Goal: Entertainment & Leisure: Browse casually

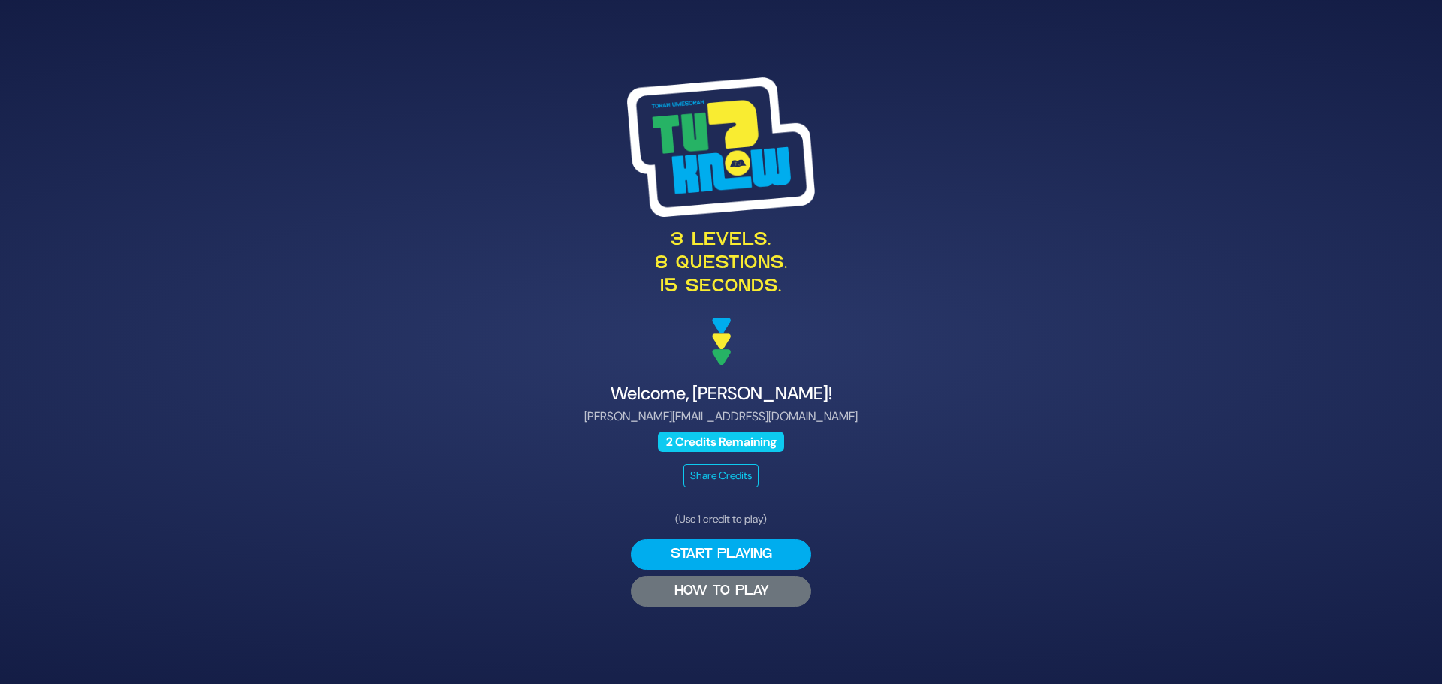
click at [710, 594] on button "HOW TO PLAY" at bounding box center [721, 591] width 180 height 31
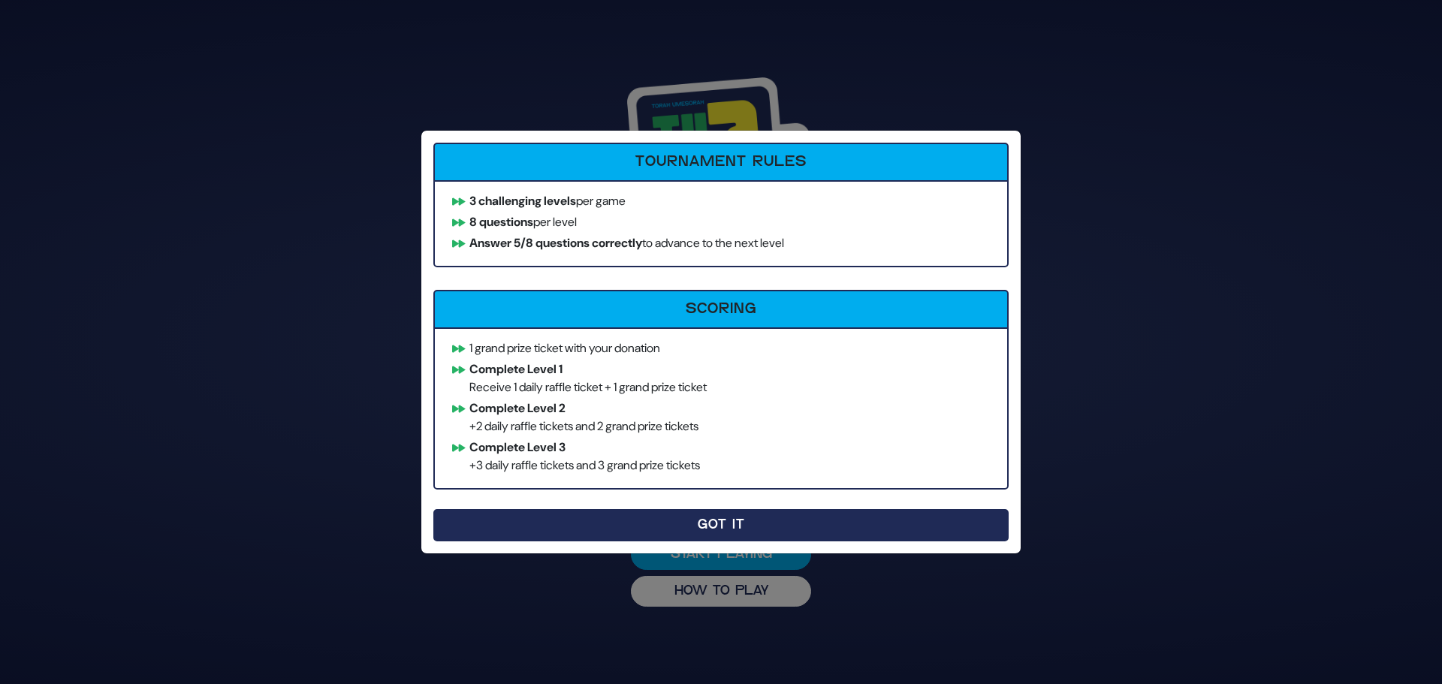
click at [786, 529] on button "Got It" at bounding box center [720, 525] width 575 height 32
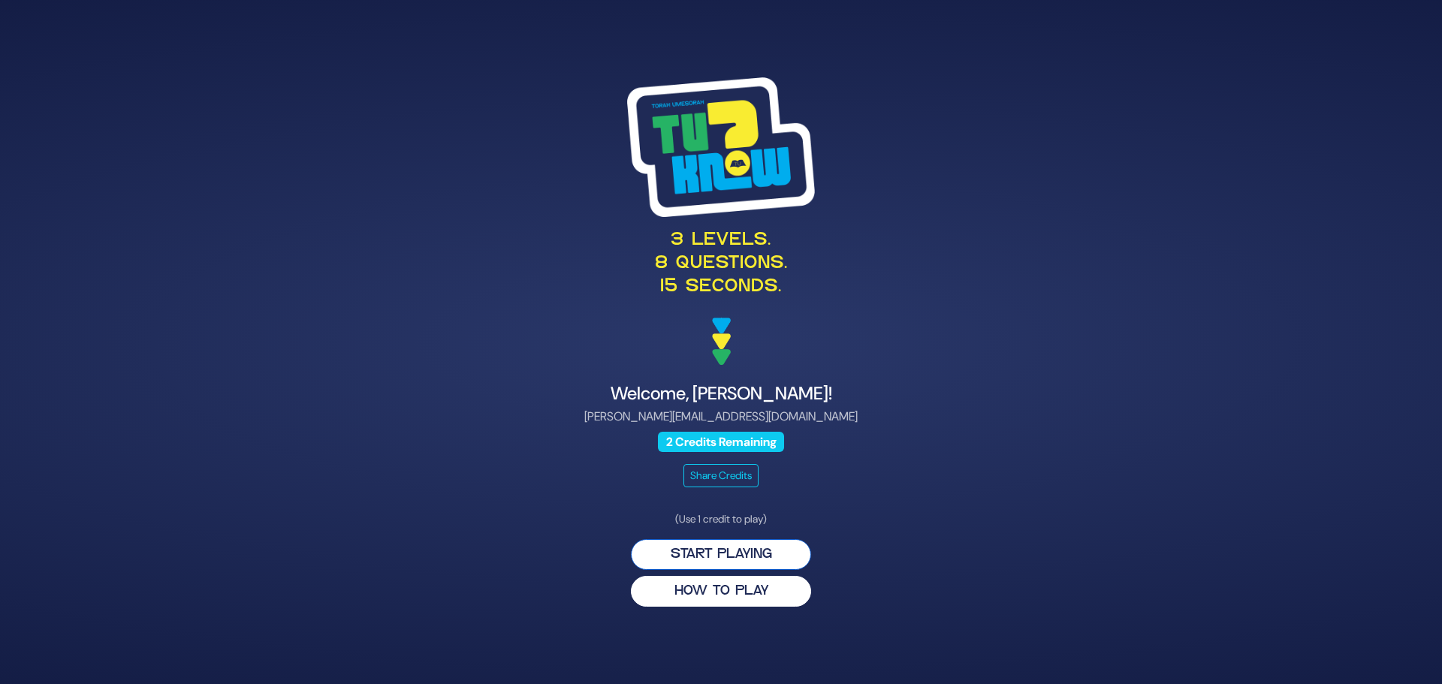
click at [725, 555] on button "Start Playing" at bounding box center [721, 554] width 180 height 31
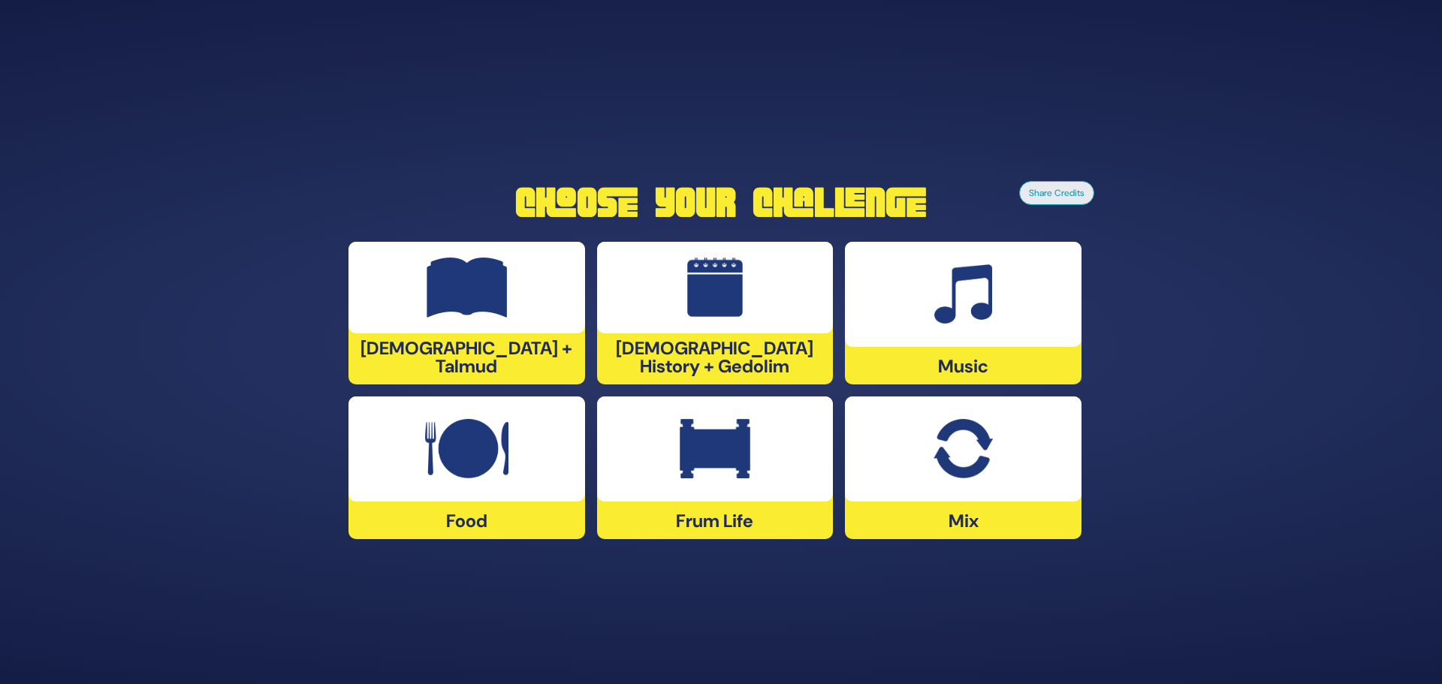
click at [698, 465] on img at bounding box center [715, 449] width 71 height 60
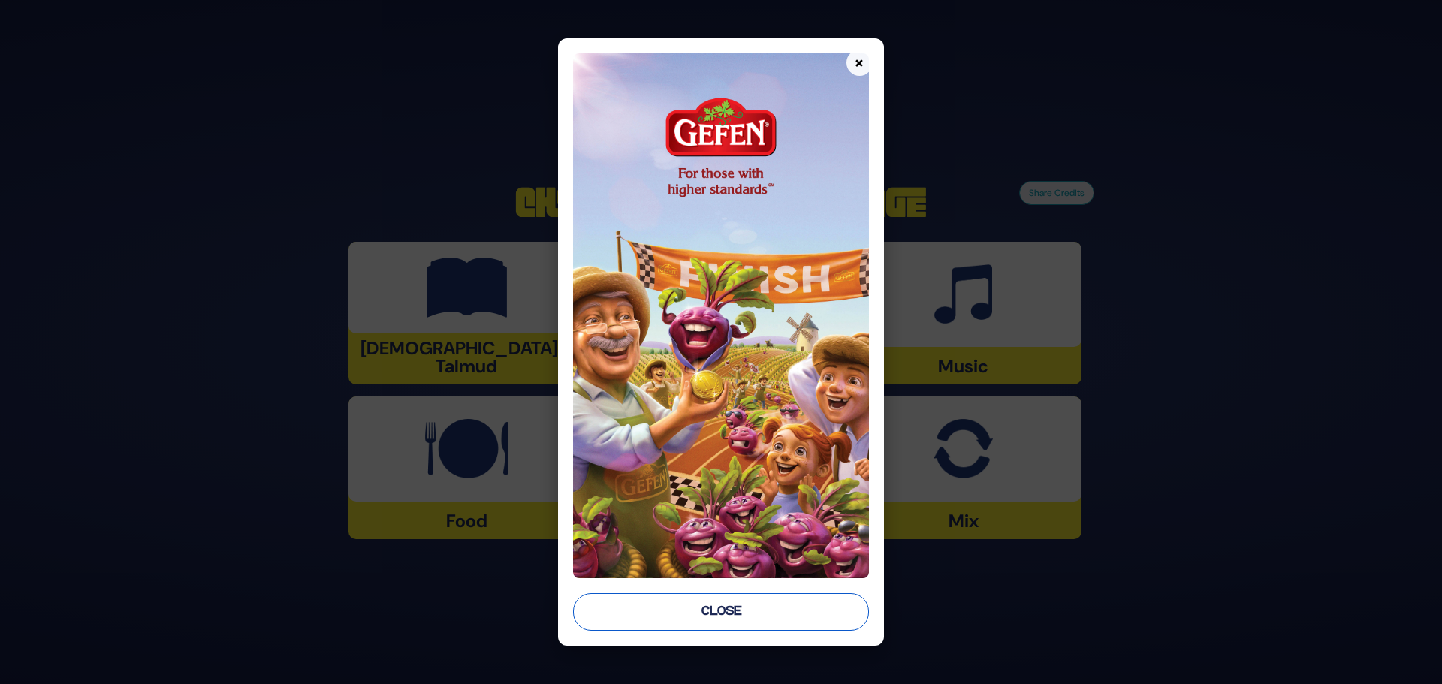
click at [713, 616] on button "Close" at bounding box center [721, 612] width 296 height 38
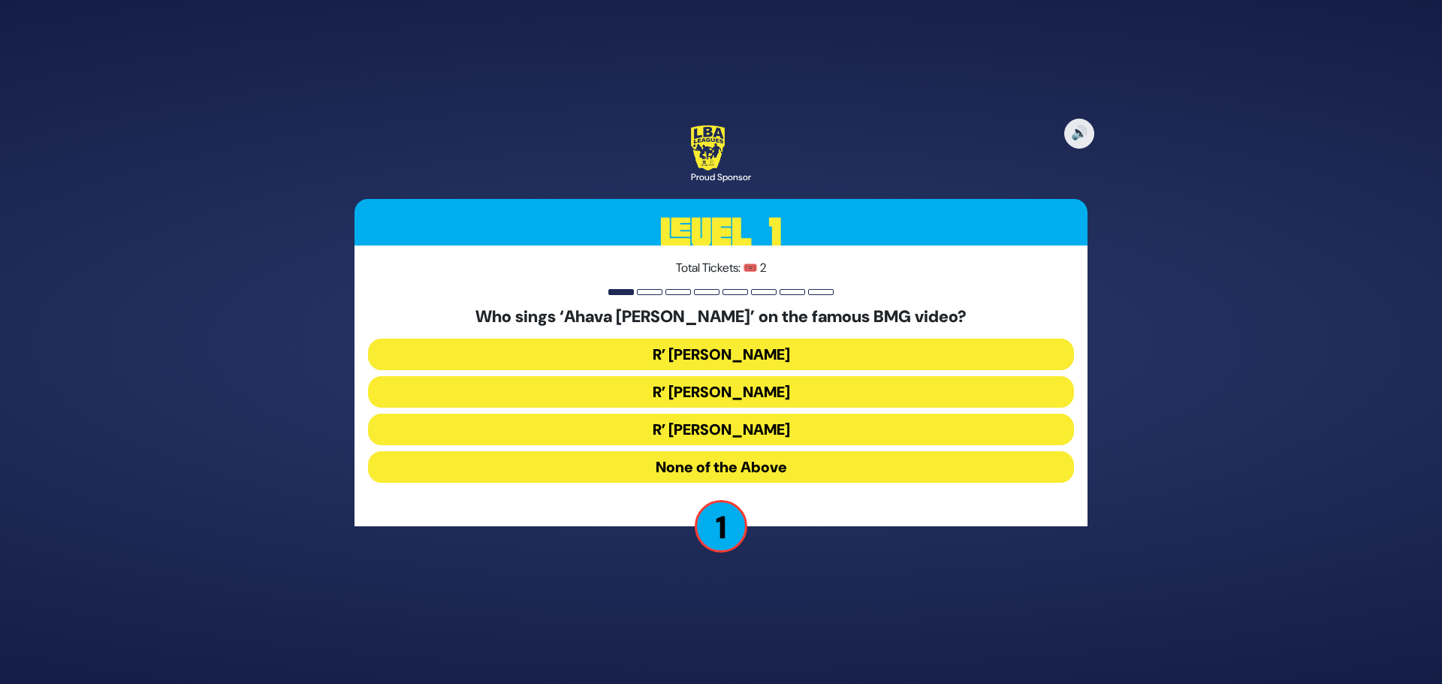
click at [744, 352] on button "R’ [PERSON_NAME]" at bounding box center [721, 355] width 706 height 32
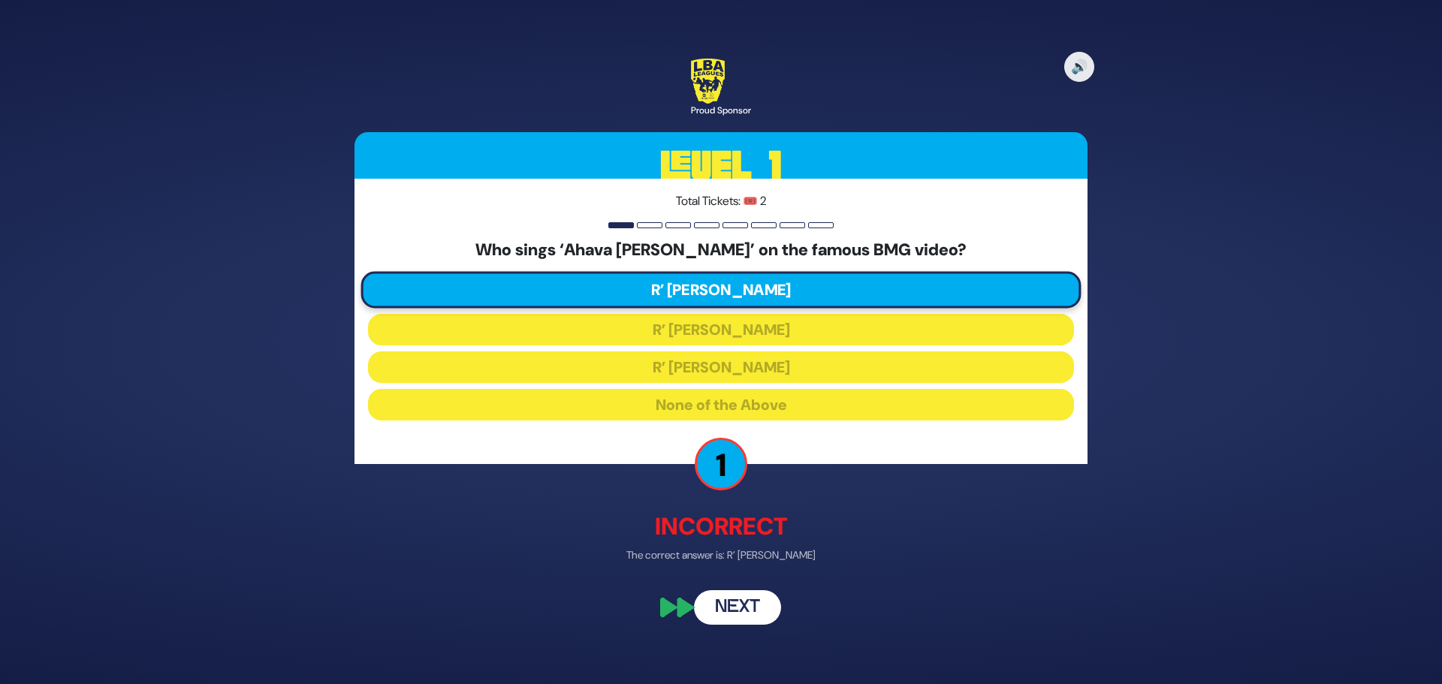
click at [743, 608] on button "Next" at bounding box center [737, 608] width 87 height 35
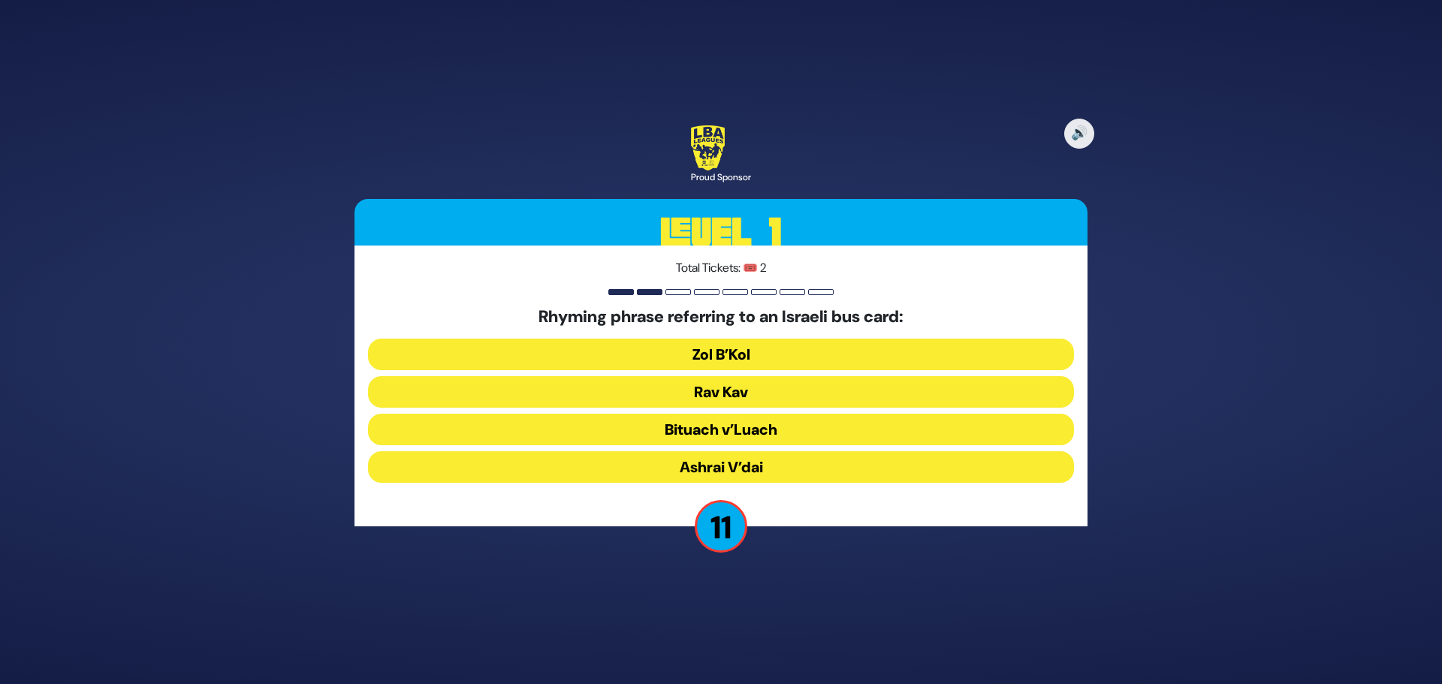
click at [725, 382] on button "Rav Kav" at bounding box center [721, 392] width 706 height 32
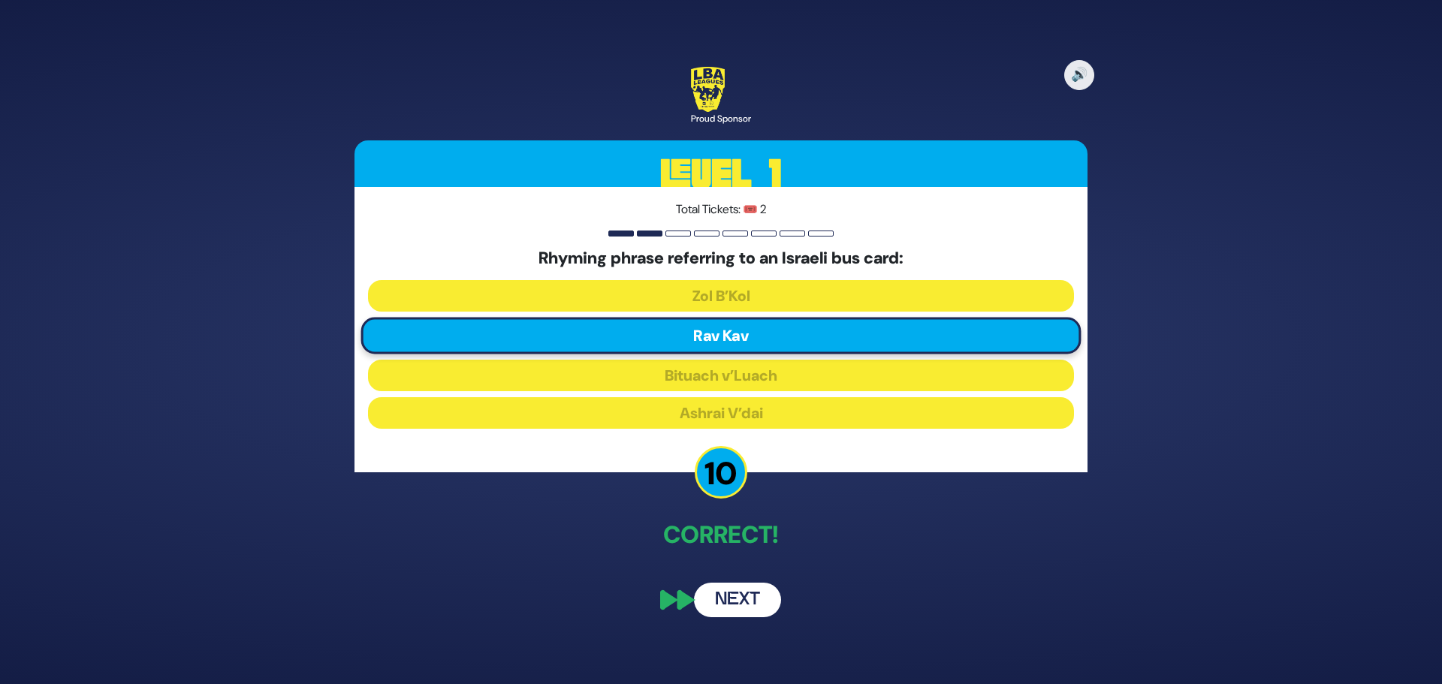
click at [724, 604] on button "Next" at bounding box center [737, 600] width 87 height 35
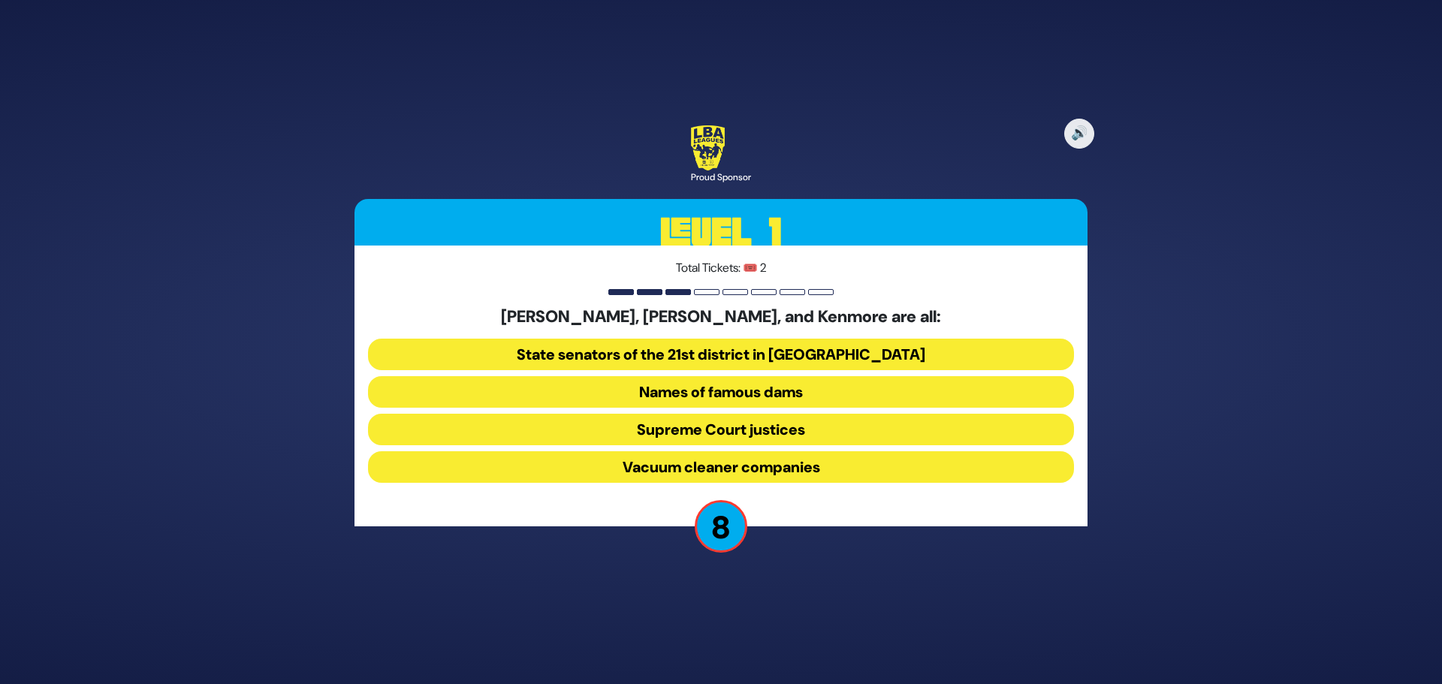
click at [753, 394] on button "Names of famous dams" at bounding box center [721, 392] width 706 height 32
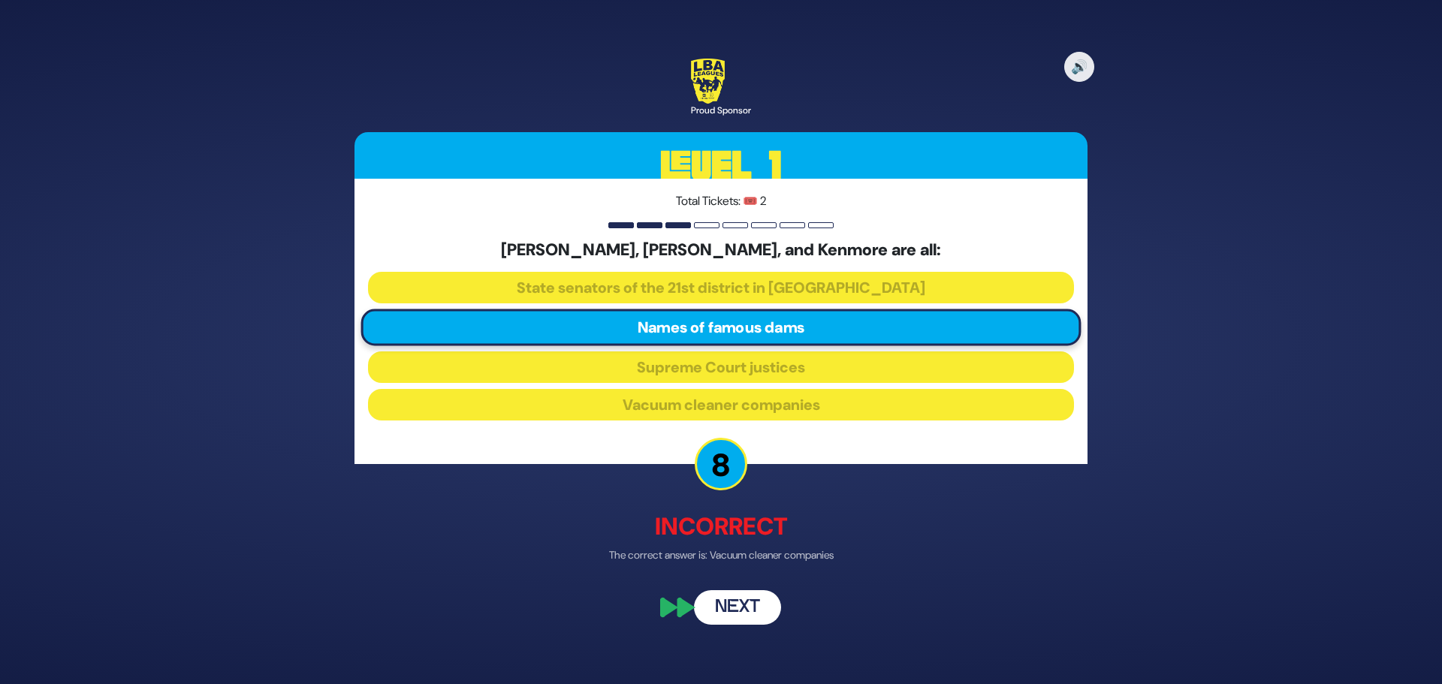
click at [745, 614] on button "Next" at bounding box center [737, 608] width 87 height 35
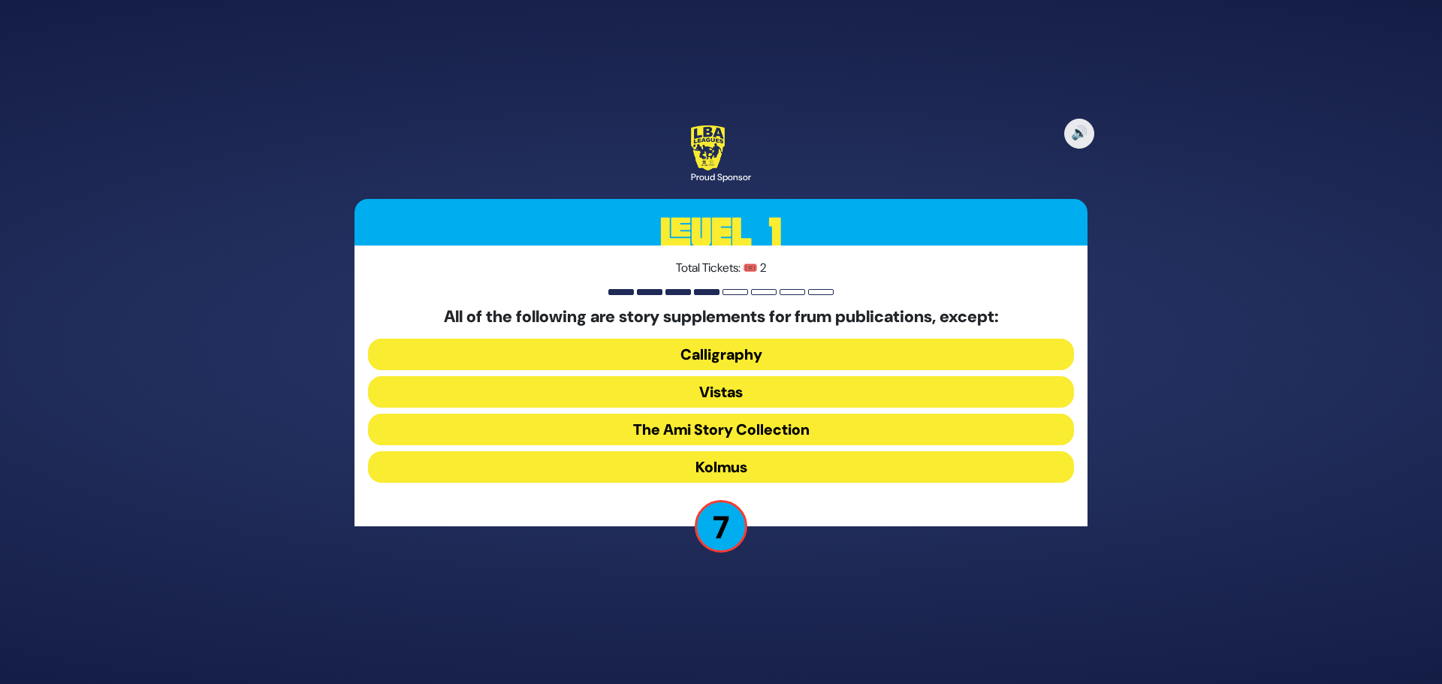
click at [748, 460] on button "Kolmus" at bounding box center [721, 467] width 706 height 32
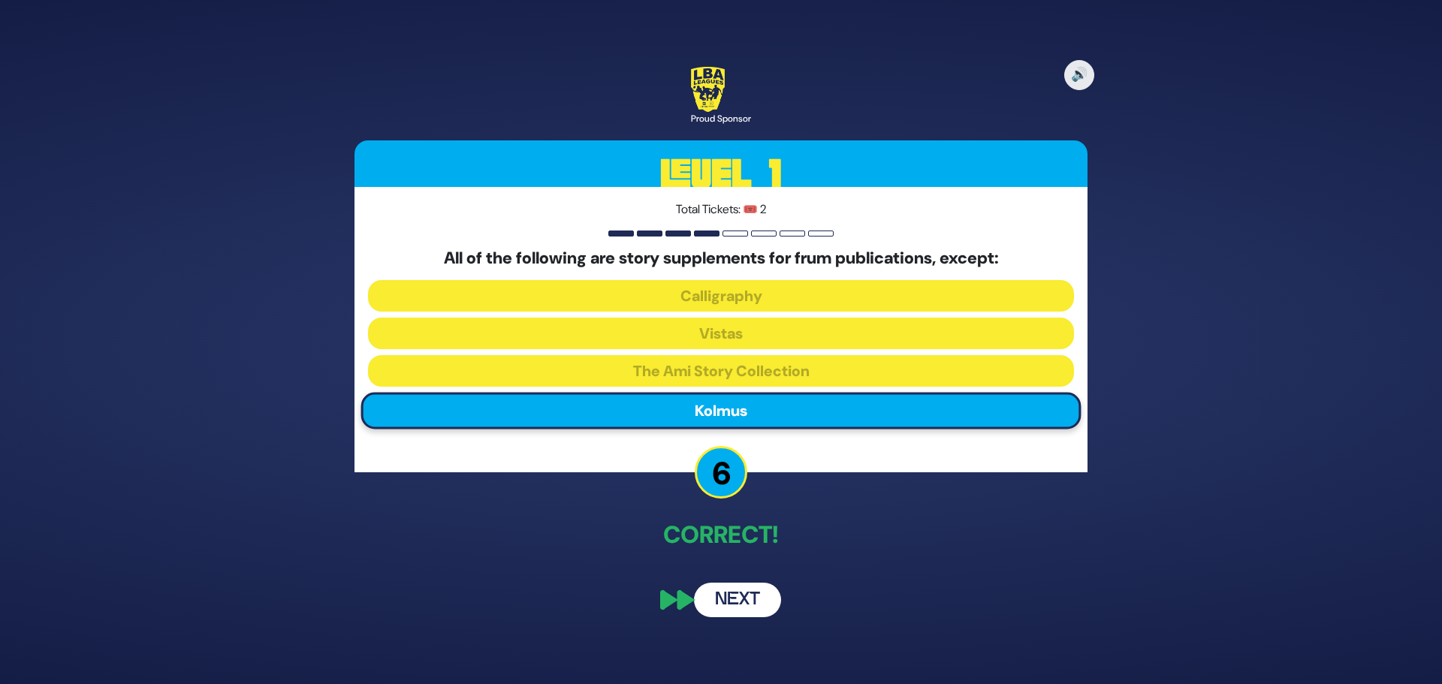
click at [733, 604] on button "Next" at bounding box center [737, 600] width 87 height 35
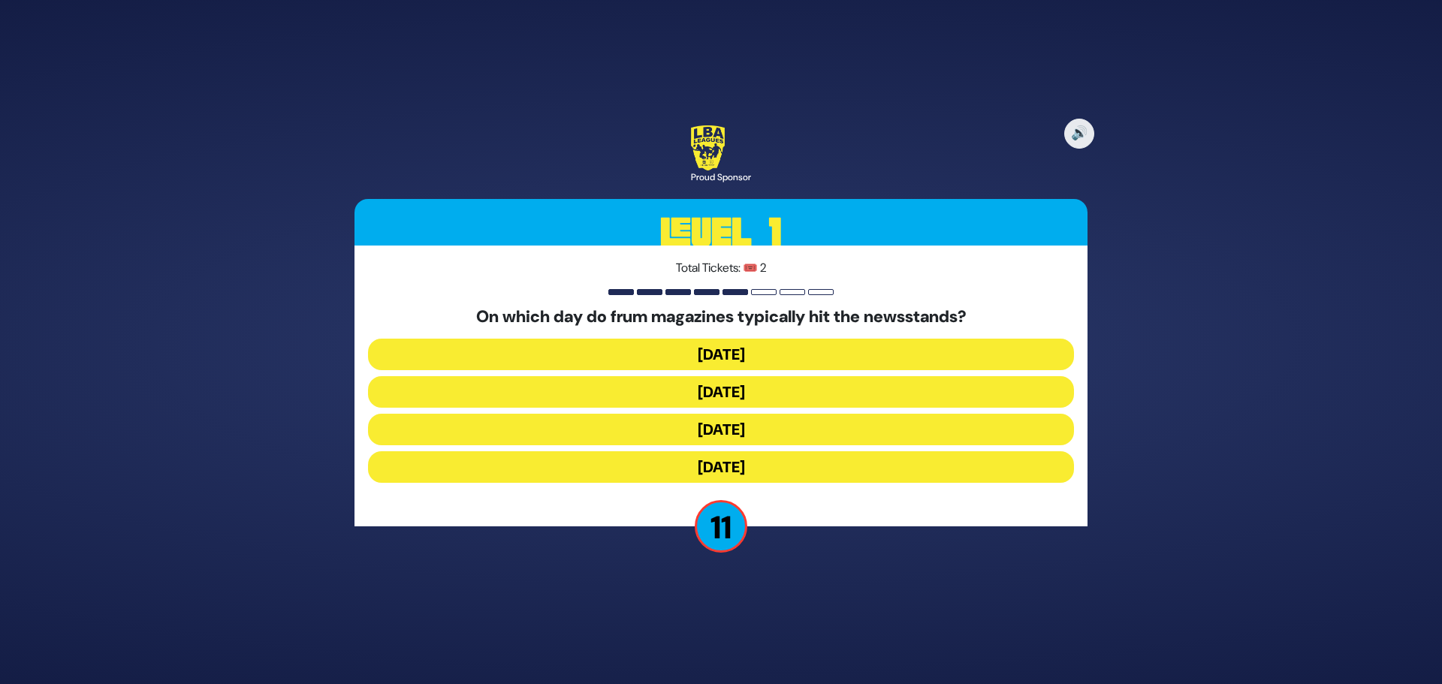
click at [727, 393] on button "[DATE]" at bounding box center [721, 392] width 706 height 32
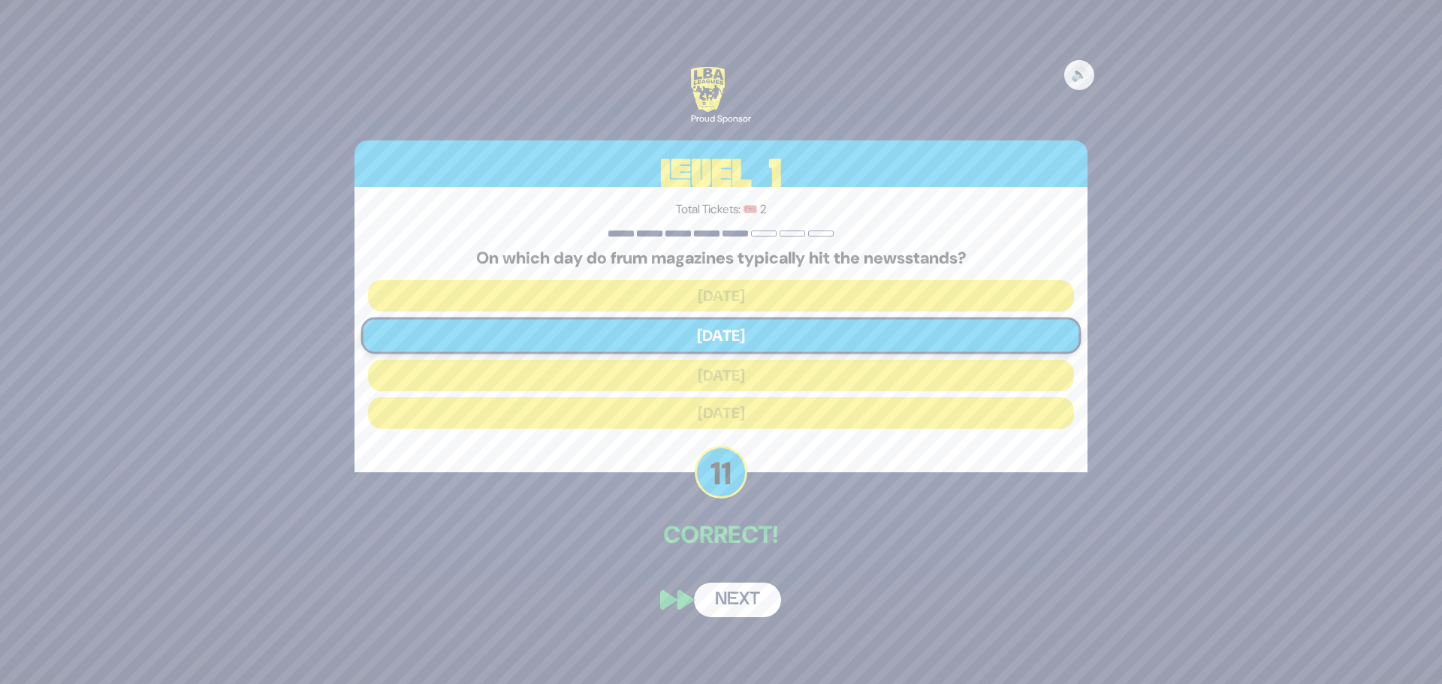
click at [745, 601] on button "Next" at bounding box center [737, 600] width 87 height 35
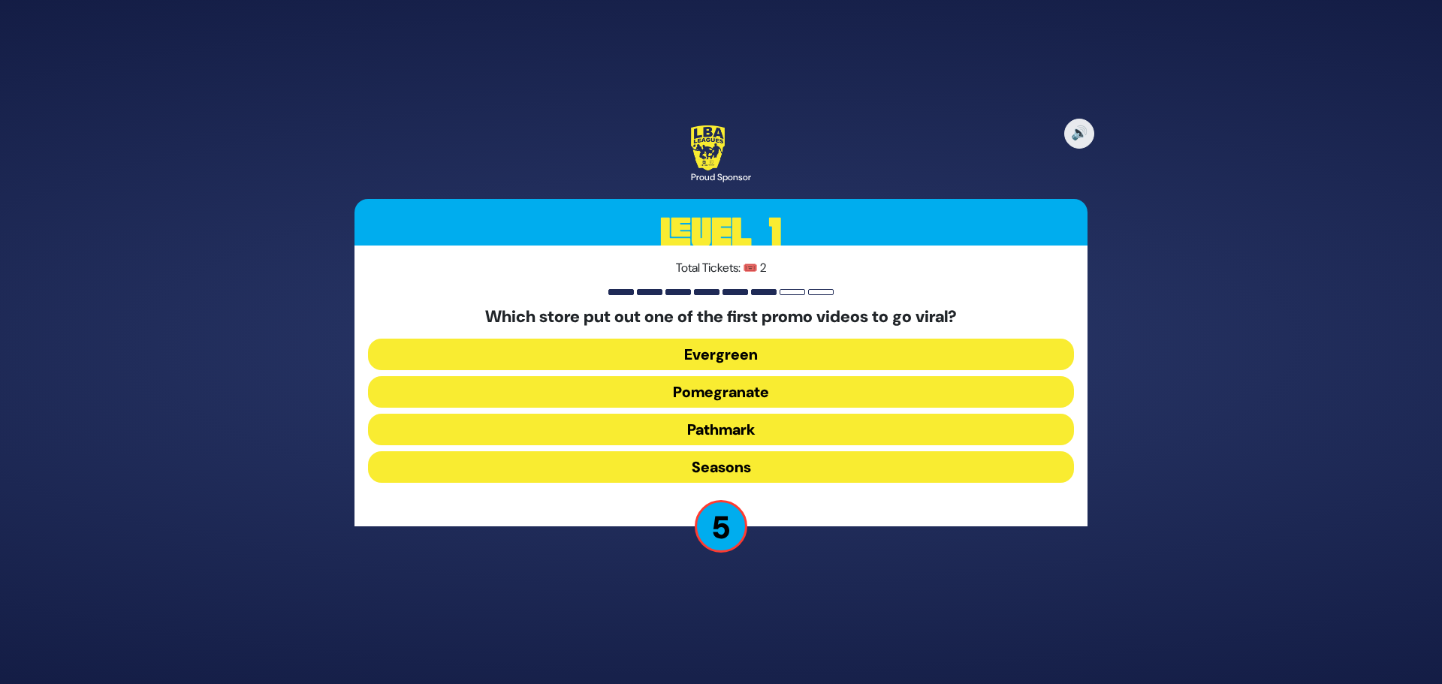
click at [720, 388] on button "Pomegranate" at bounding box center [721, 392] width 706 height 32
